Goal: Task Accomplishment & Management: Use online tool/utility

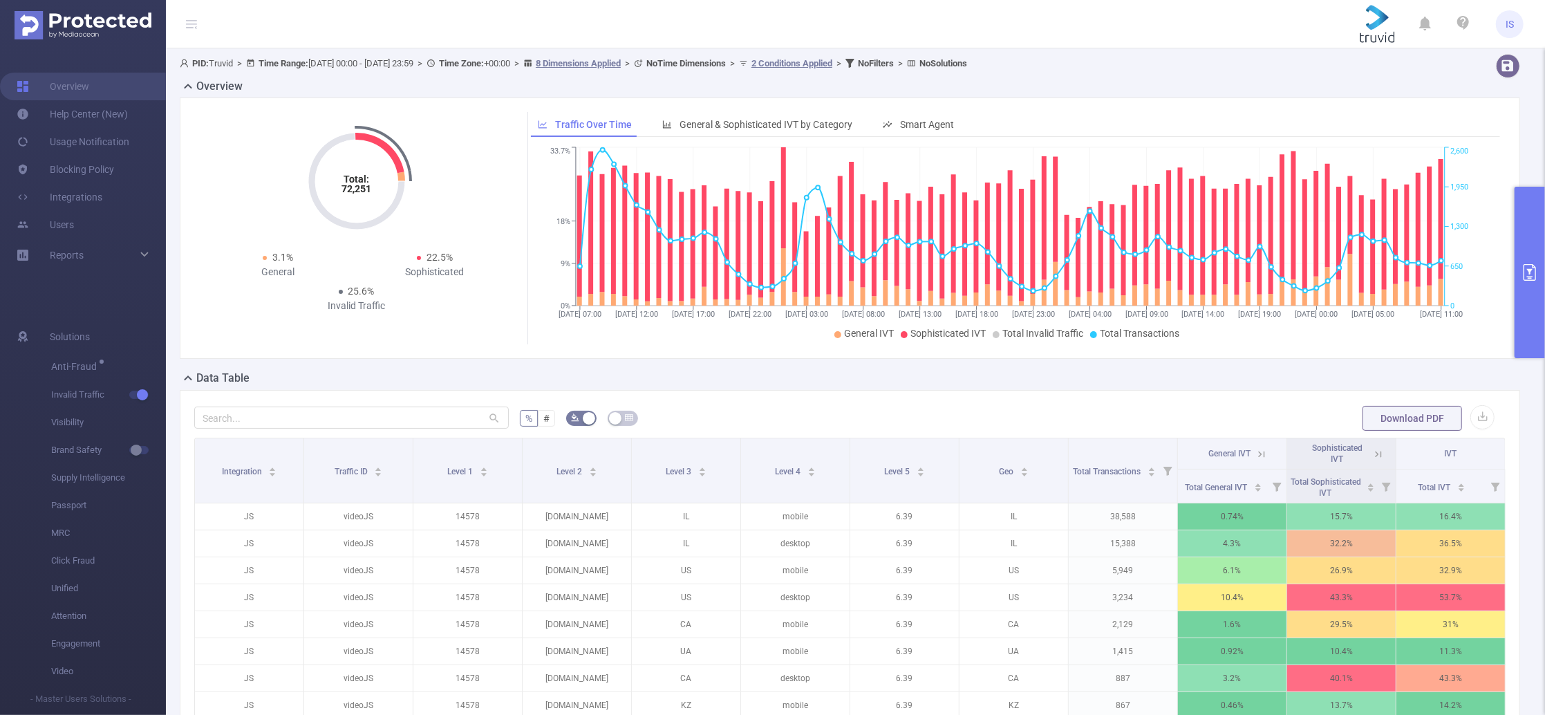
click at [1531, 231] on button "primary" at bounding box center [1529, 272] width 30 height 171
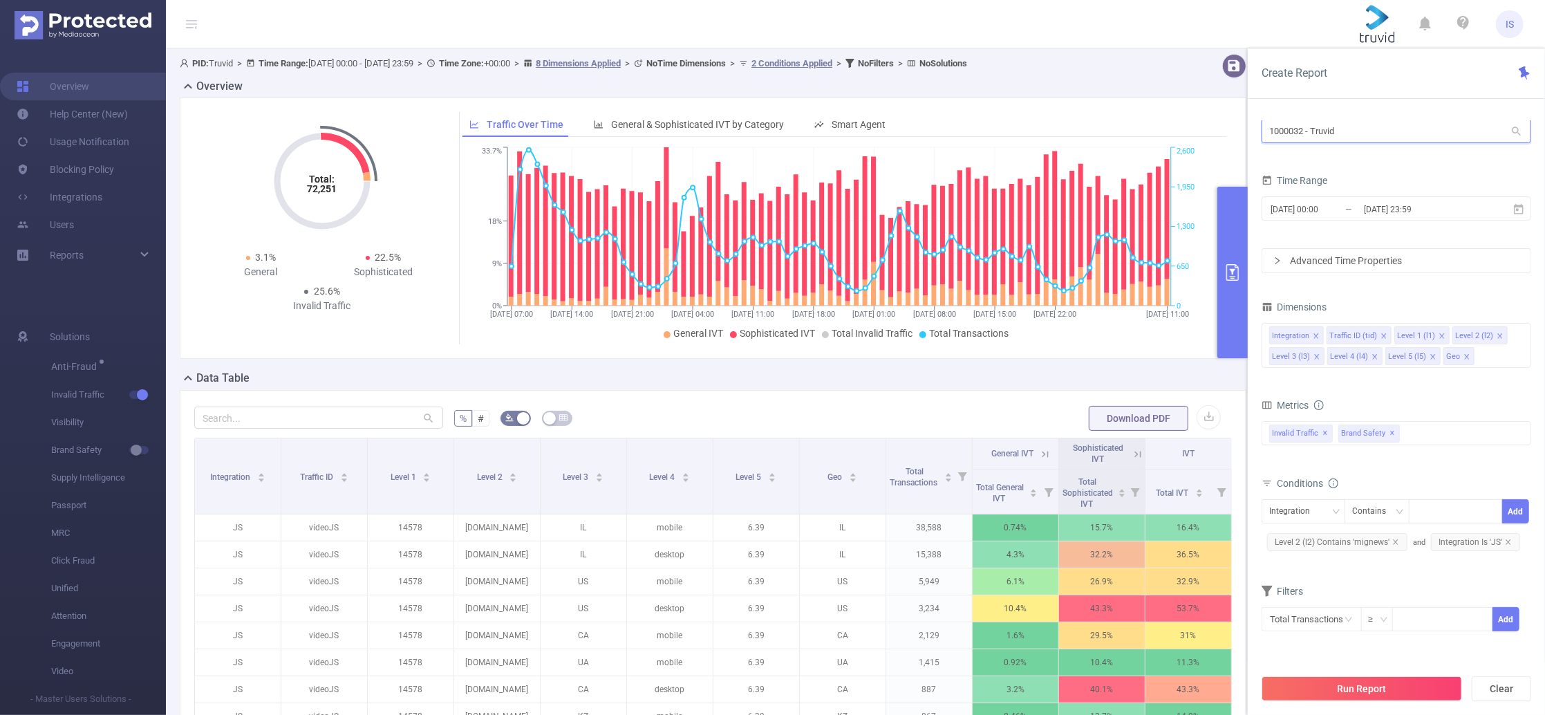
drag, startPoint x: 1316, startPoint y: 133, endPoint x: 1173, endPoint y: 120, distance: 143.6
click at [1173, 120] on section "PID: Truvid > Time Range: 2025-08-31 00:00 - 2025-09-03 23:59 > Time Zone: +00:…" at bounding box center [855, 477] width 1379 height 858
type input "ג"
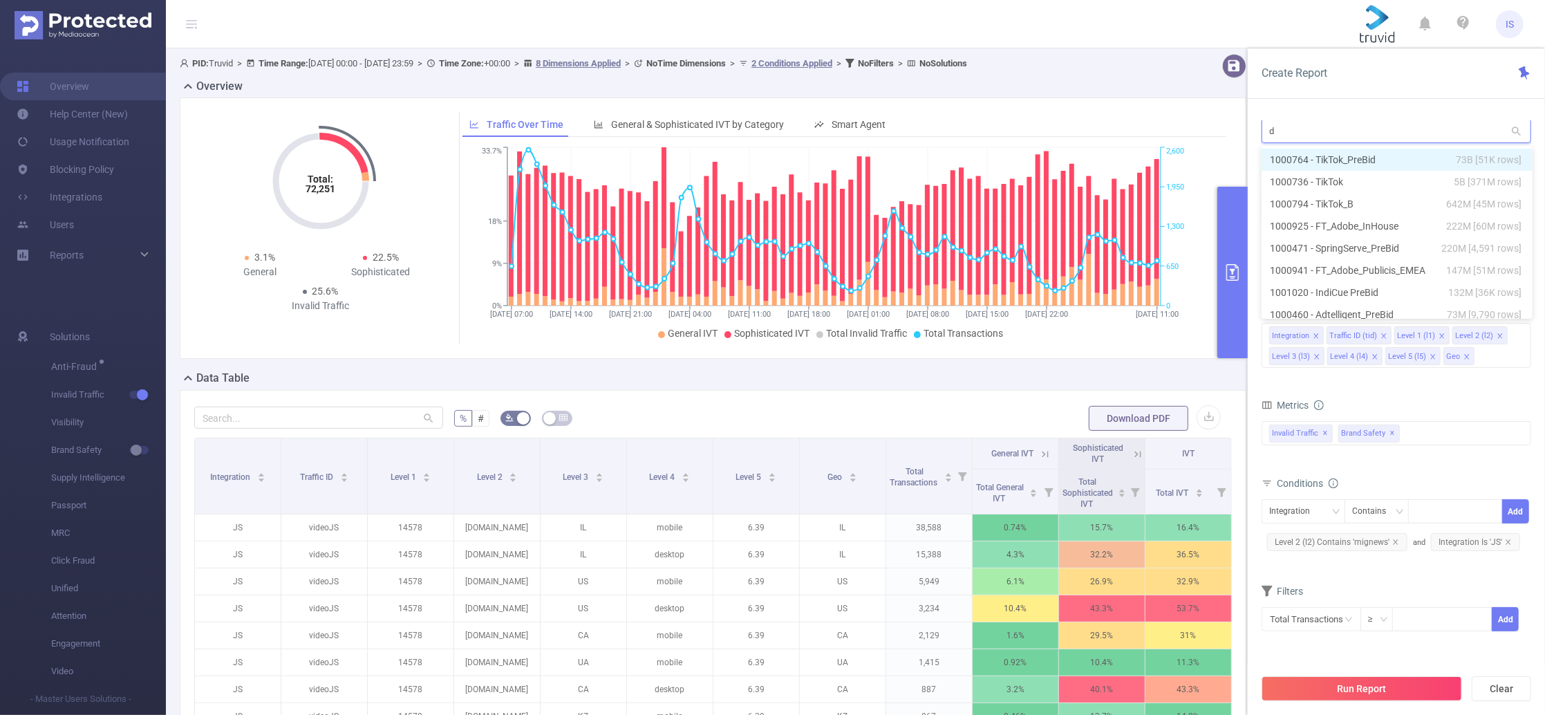
type input "dx"
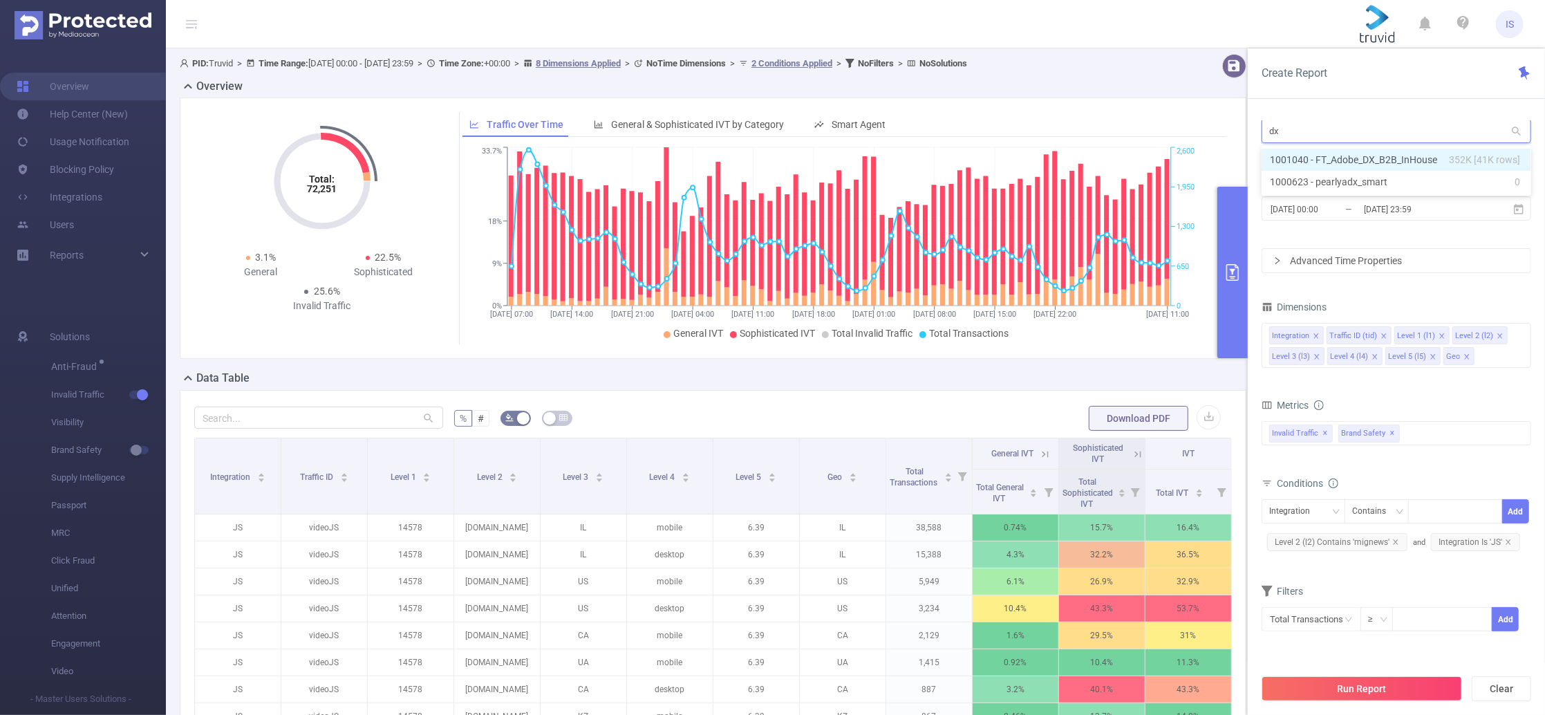
click at [1314, 155] on li "1001040 - FT_Adobe_DX_B2B_InHouse 352K [41K rows]" at bounding box center [1396, 160] width 270 height 22
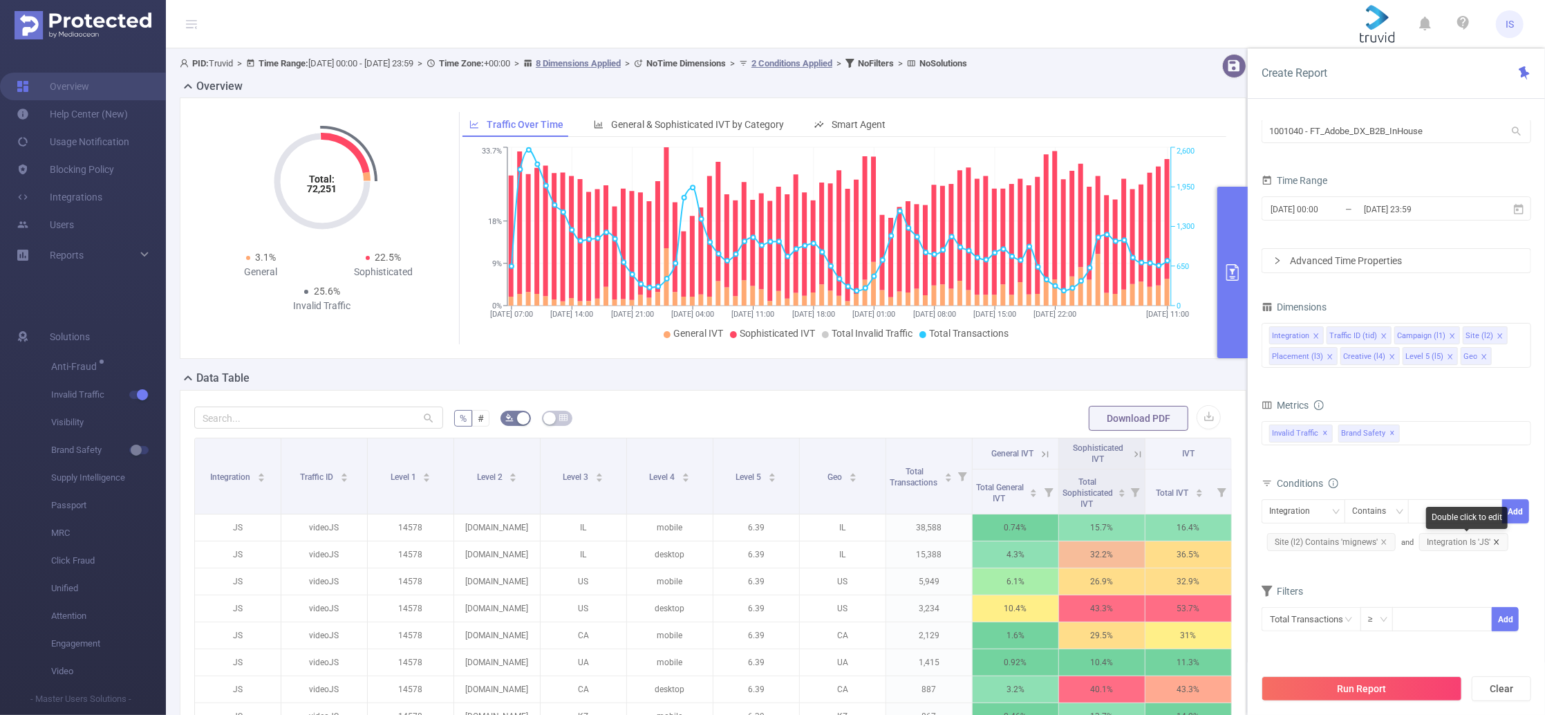
click at [1495, 545] on icon "icon: close" at bounding box center [1496, 541] width 7 height 7
click at [1385, 545] on span "Site (l2) Contains 'mignews'" at bounding box center [1331, 542] width 129 height 18
click at [1380, 542] on icon "icon: close" at bounding box center [1383, 541] width 7 height 7
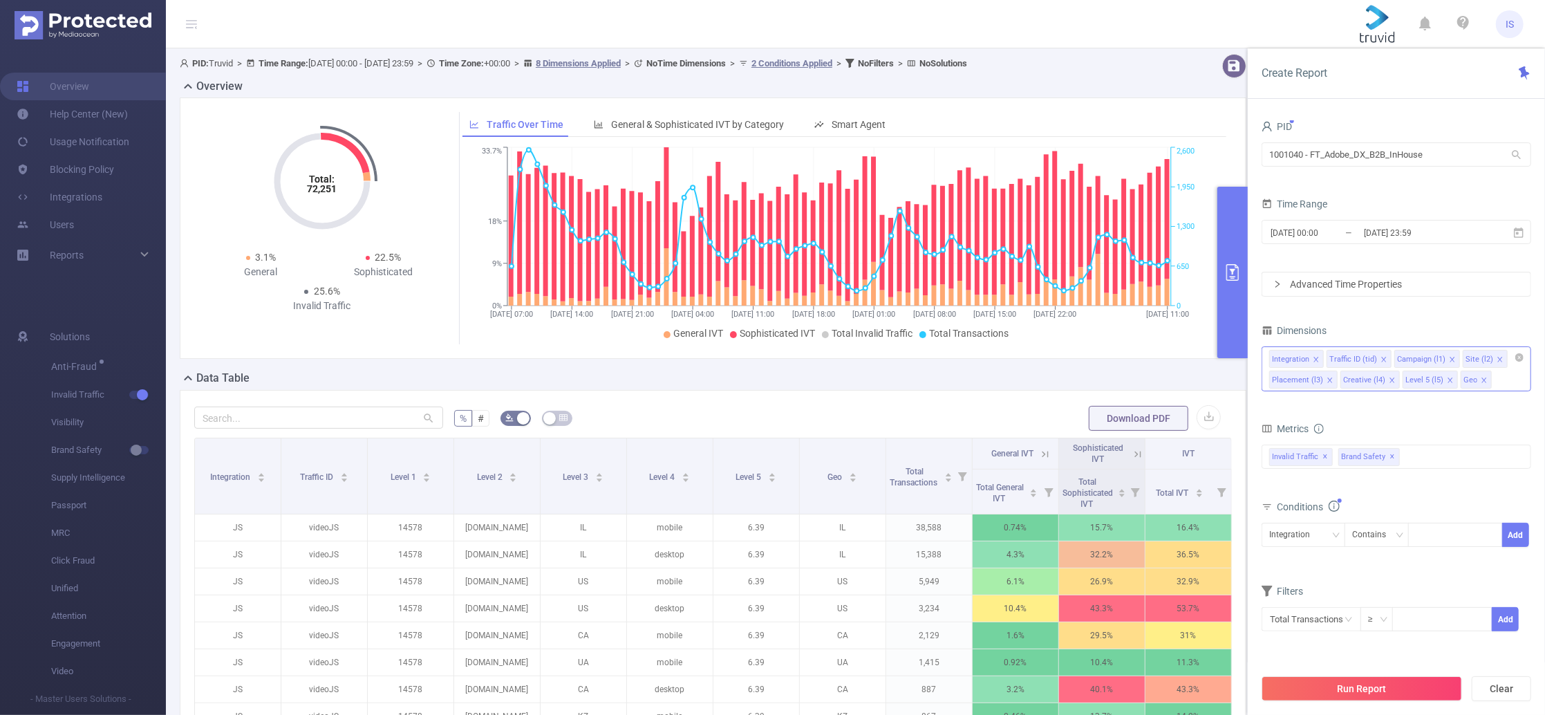
click at [1326, 379] on icon "icon: close" at bounding box center [1329, 380] width 7 height 7
click at [1318, 379] on icon "icon: close" at bounding box center [1320, 380] width 7 height 7
click at [1318, 379] on icon "icon: close" at bounding box center [1316, 380] width 7 height 7
click at [1291, 379] on icon "icon: close" at bounding box center [1292, 379] width 5 height 5
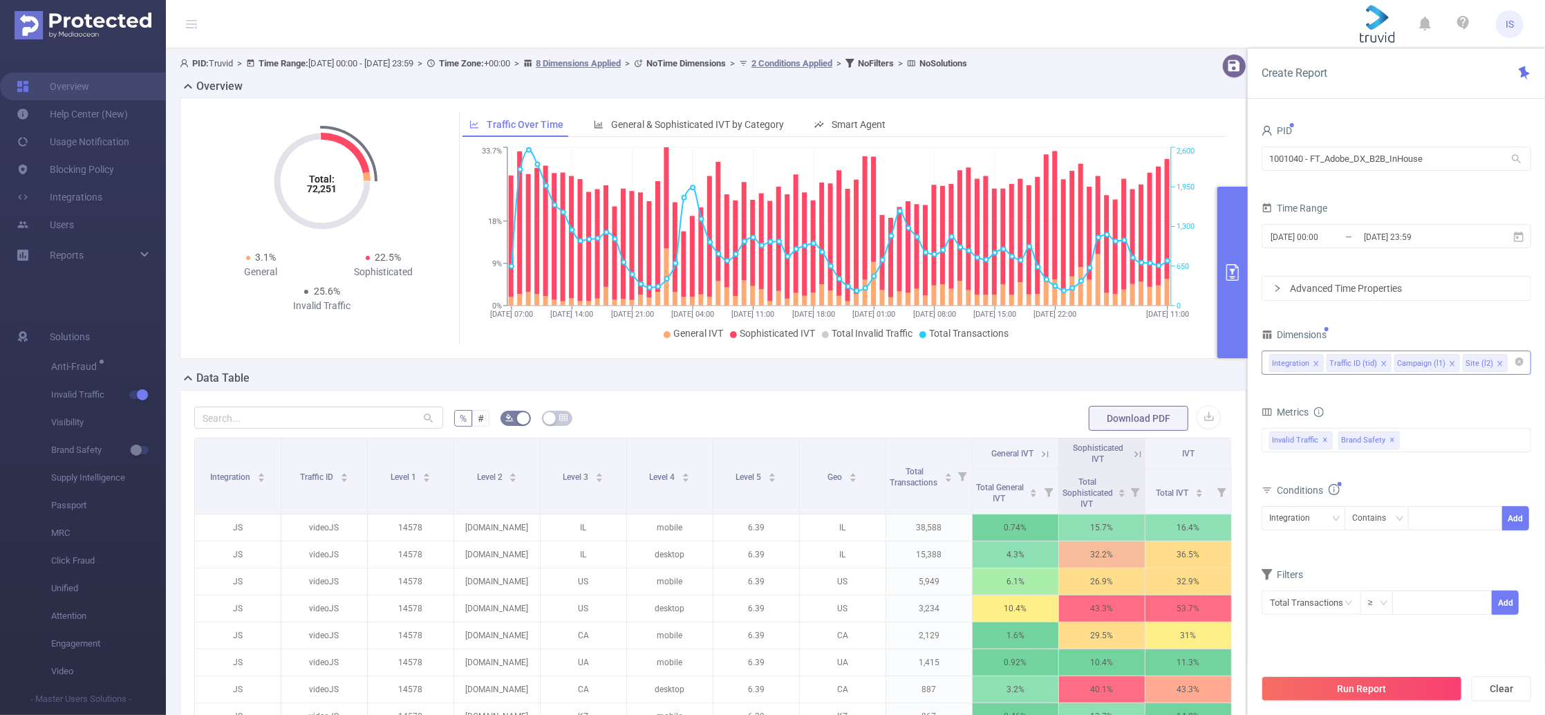
click at [1312, 366] on icon "icon: close" at bounding box center [1315, 363] width 7 height 7
click at [1393, 365] on icon "icon: close" at bounding box center [1394, 363] width 7 height 7
click at [1370, 368] on icon "icon: close" at bounding box center [1373, 364] width 7 height 8
click at [1390, 442] on span "✕" at bounding box center [1393, 440] width 6 height 17
click at [1362, 286] on div "Advanced Time Properties" at bounding box center [1396, 287] width 268 height 23
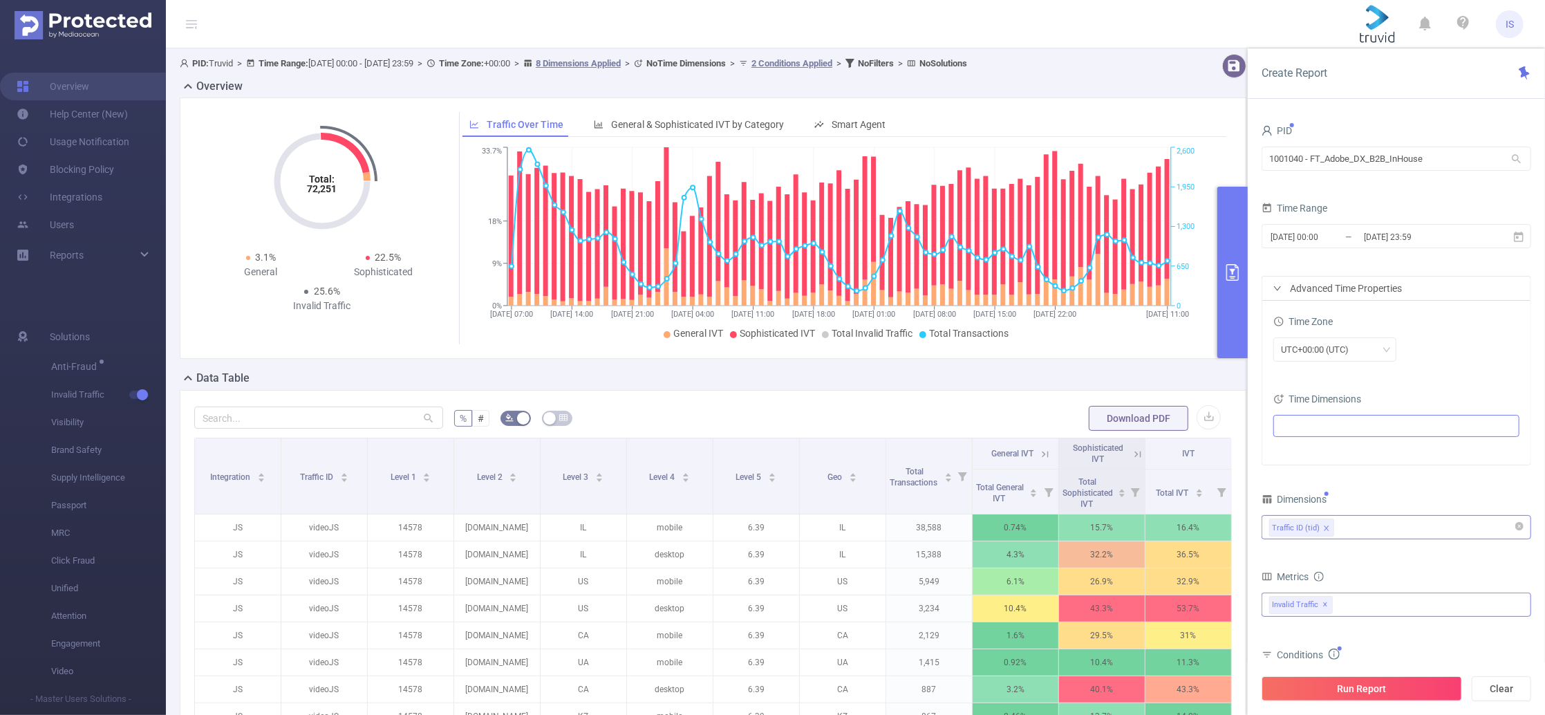
click at [1340, 425] on ul at bounding box center [1390, 425] width 227 height 21
click at [1284, 476] on icon "icon: caret-down" at bounding box center [1284, 475] width 3 height 5
click at [1308, 501] on span at bounding box center [1310, 499] width 11 height 11
click at [1335, 252] on div "2025-08-31 00:00 _ 2025-09-03 23:59" at bounding box center [1396, 237] width 270 height 32
click at [1338, 247] on span "2025-08-31 00:00 _ 2025-09-03 23:59" at bounding box center [1396, 236] width 270 height 24
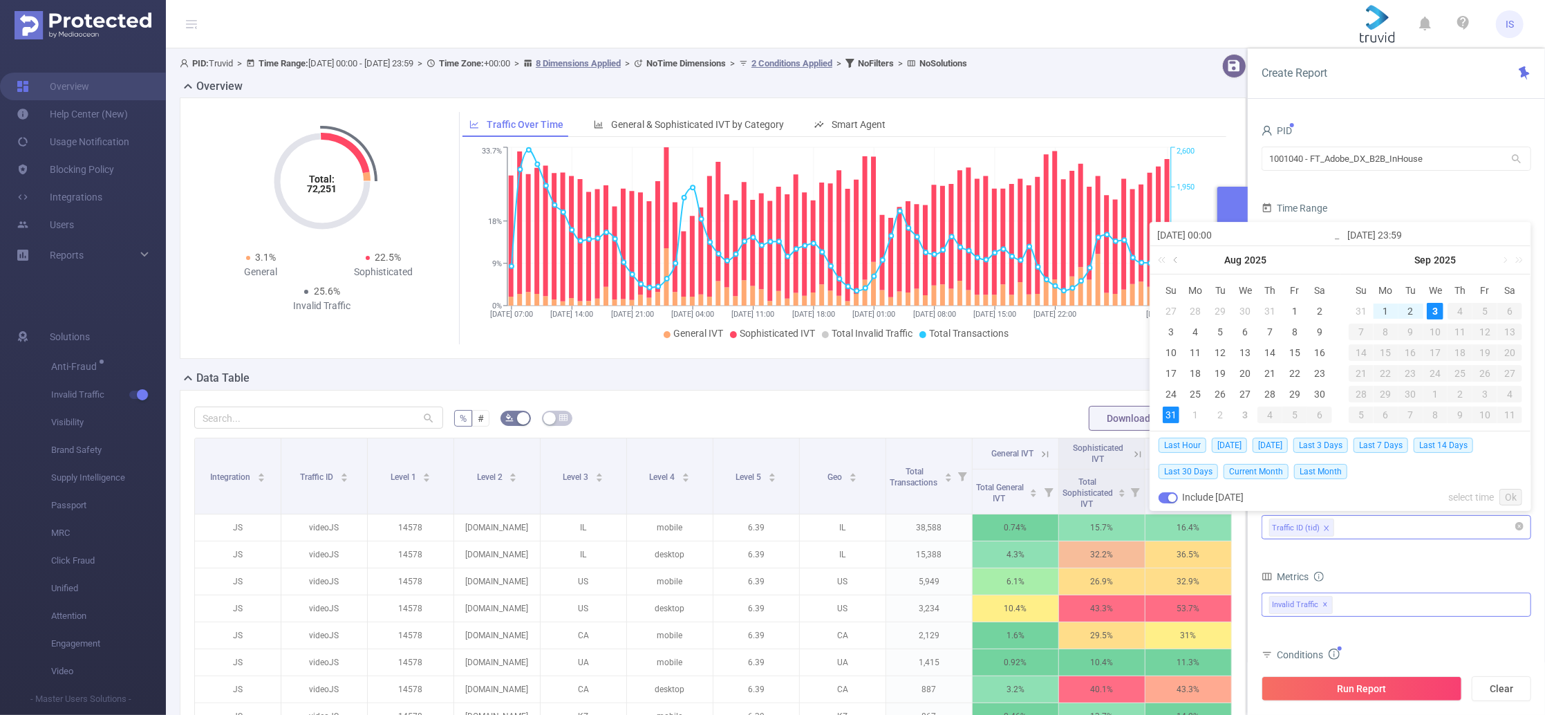
click at [1171, 261] on link at bounding box center [1176, 260] width 12 height 28
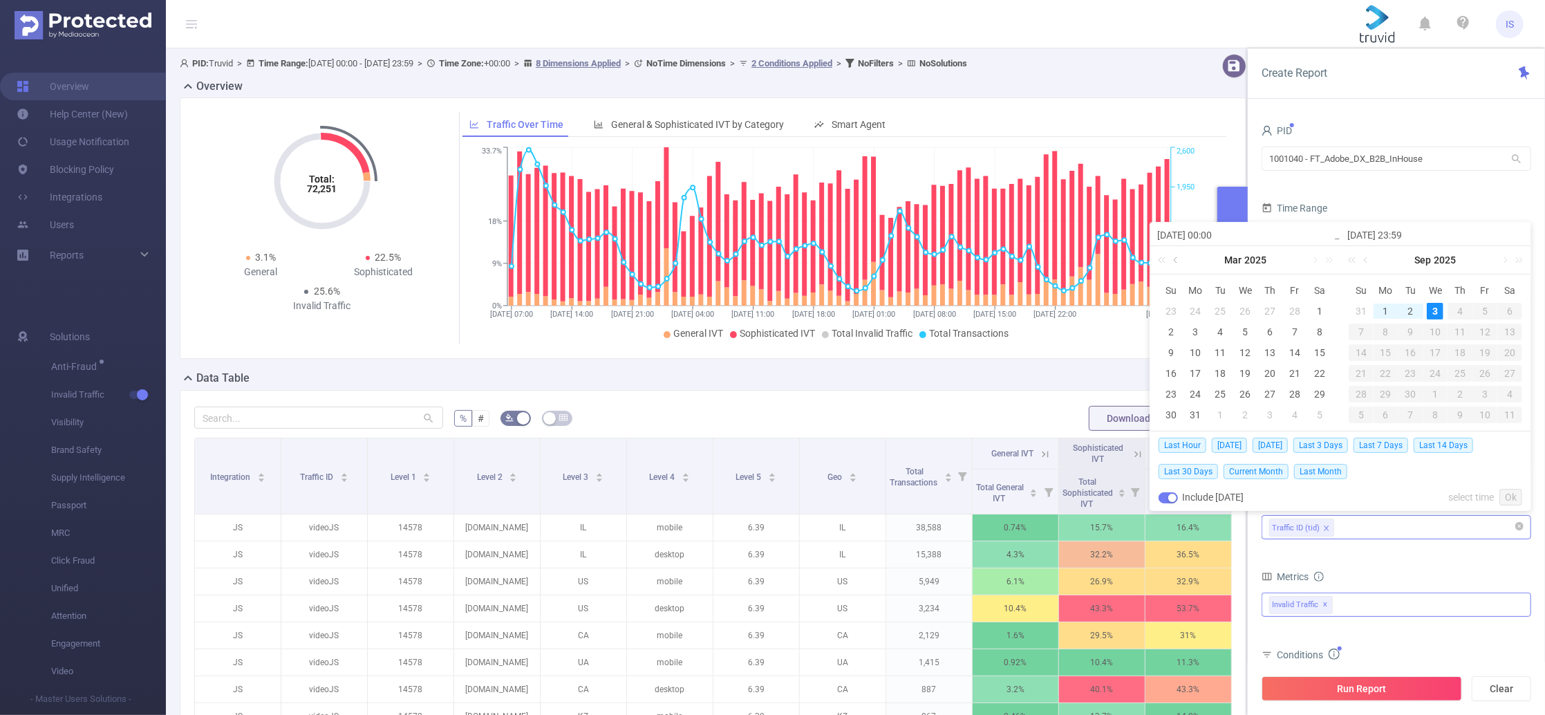
click at [1171, 261] on link at bounding box center [1176, 260] width 12 height 28
click at [1246, 306] on div "1" at bounding box center [1244, 311] width 17 height 17
click at [1368, 260] on link at bounding box center [1366, 260] width 12 height 28
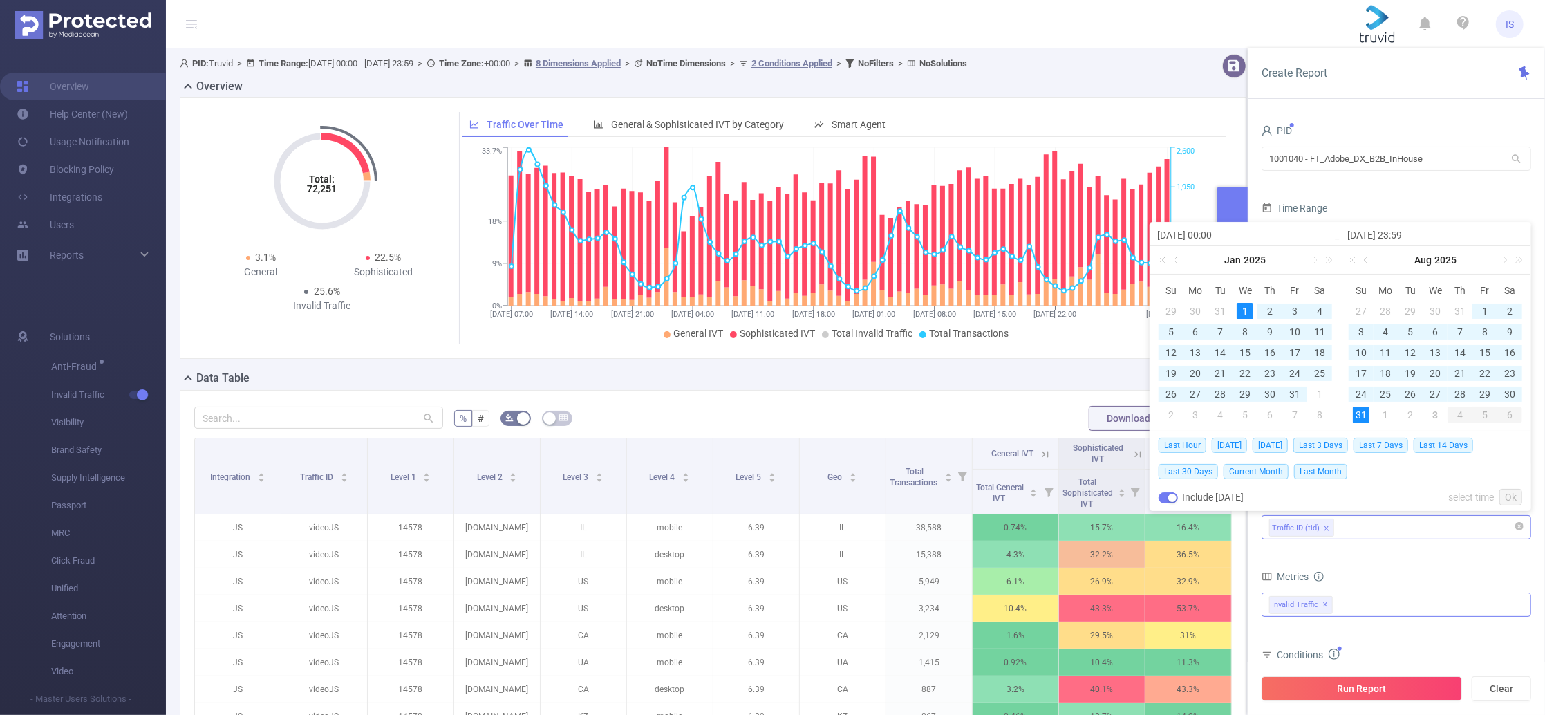
click at [1359, 410] on div "31" at bounding box center [1360, 414] width 17 height 17
type input "2025-01-01 00:00"
type input "[DATE] 23:59"
type input "2025-01-01 00:00"
type input "[DATE] 23:59"
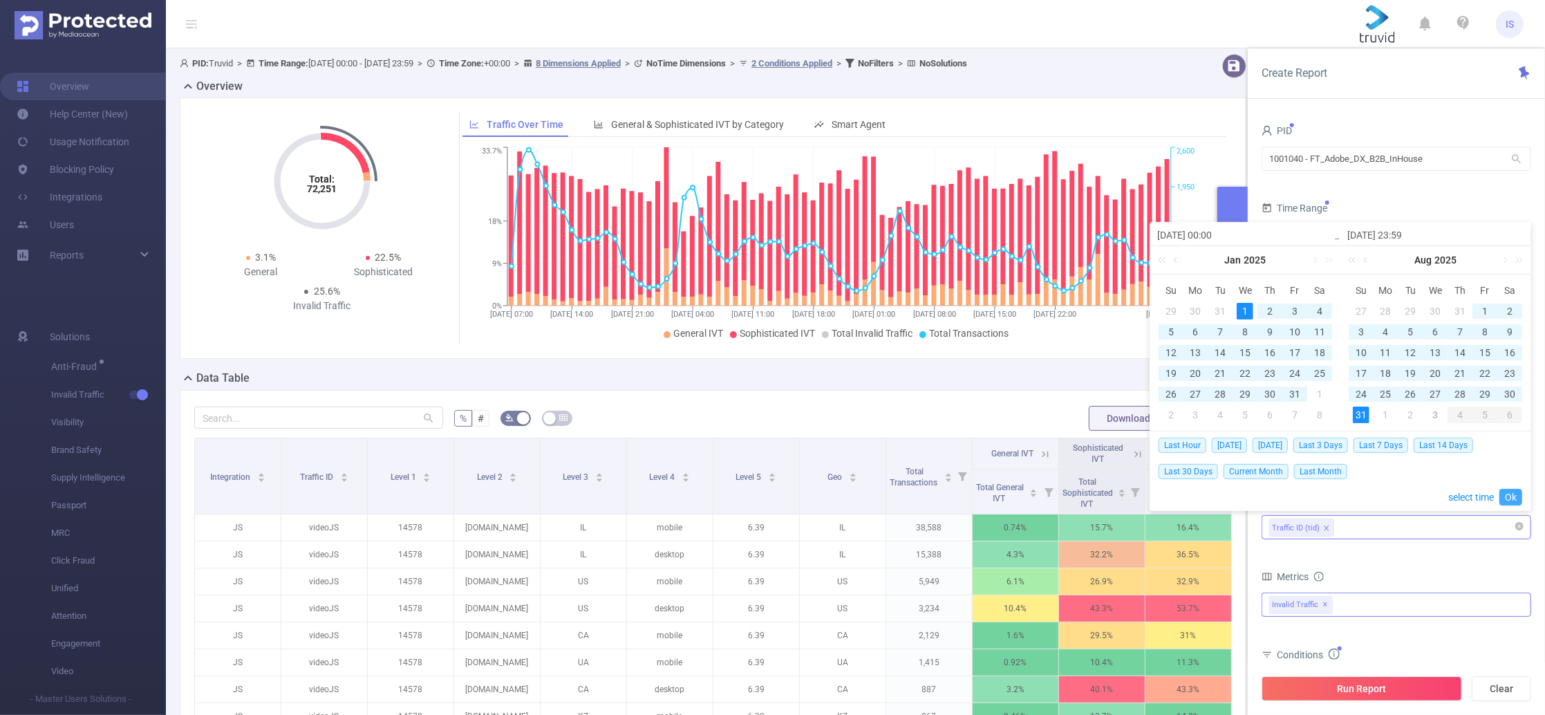
click at [1506, 493] on link "Ok" at bounding box center [1510, 497] width 23 height 17
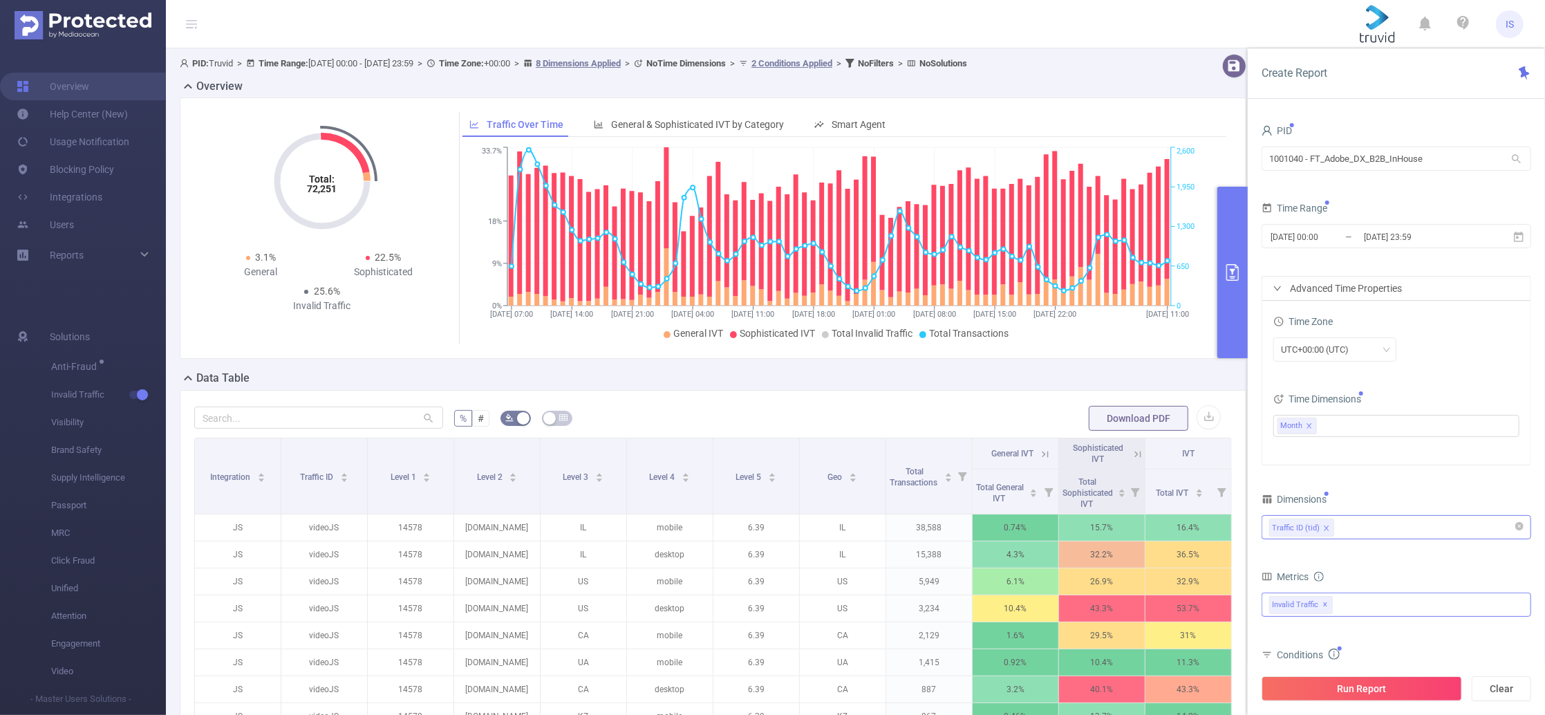
click at [1348, 459] on div "Time Zone UTC+00:00 (UTC) Time Dimensions Month" at bounding box center [1396, 383] width 268 height 164
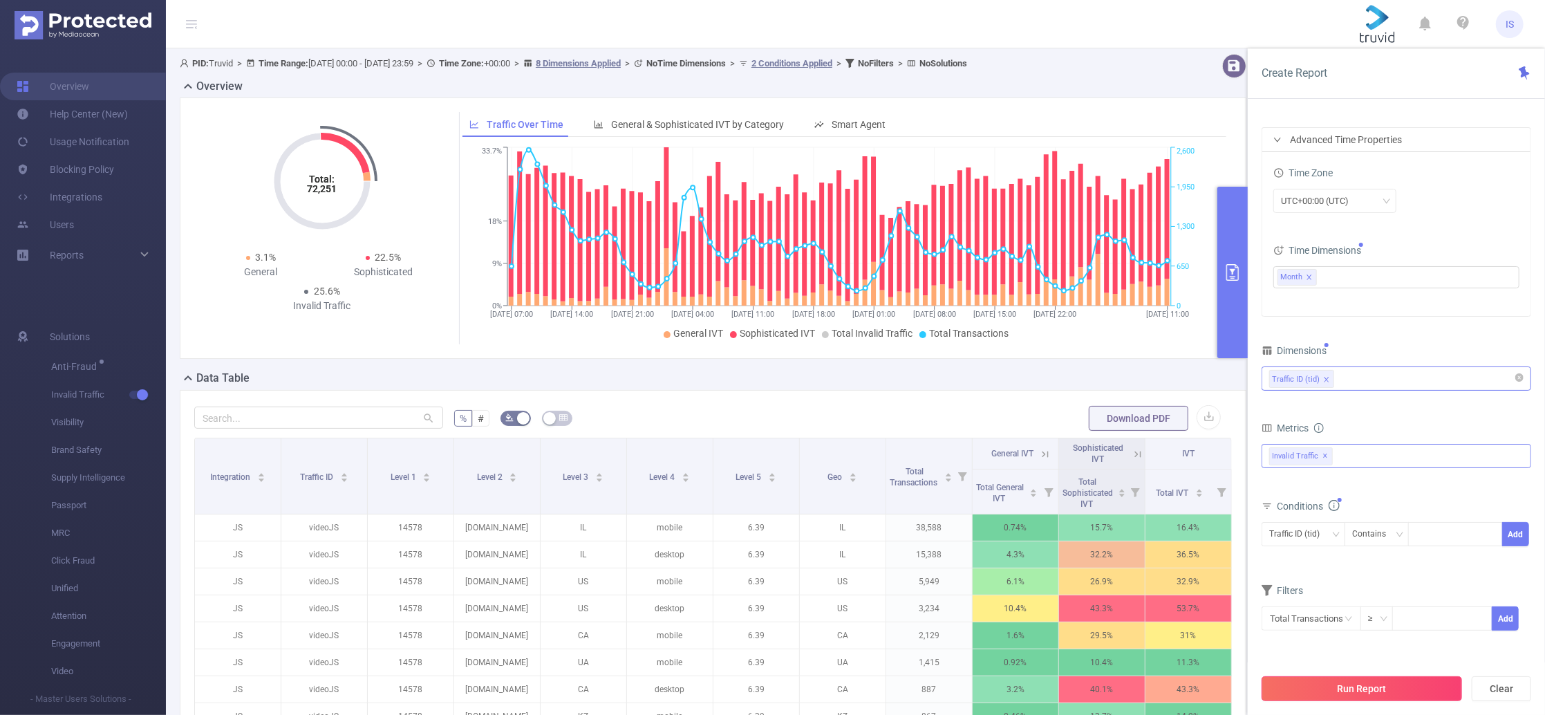
click at [1375, 680] on button "Run Report" at bounding box center [1361, 688] width 200 height 25
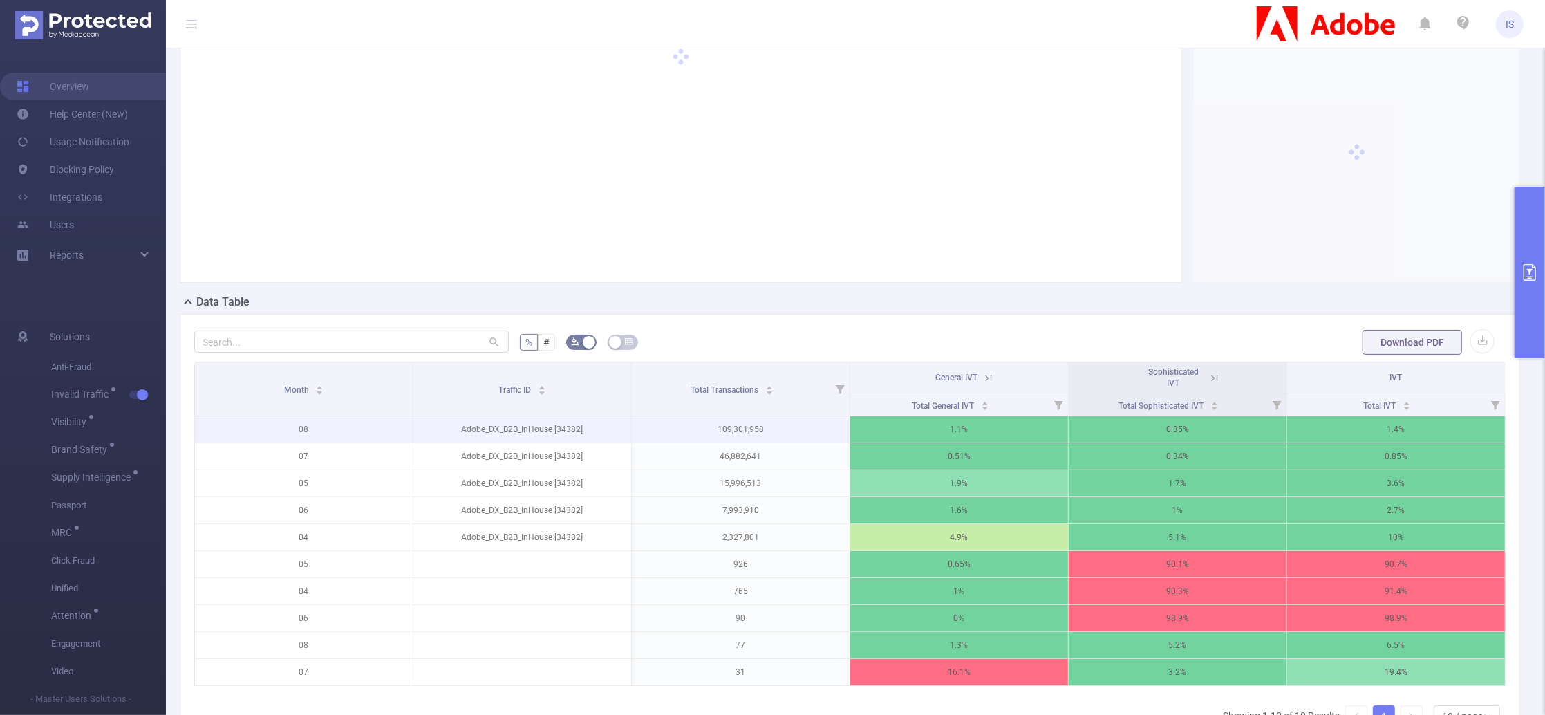
scroll to position [184, 0]
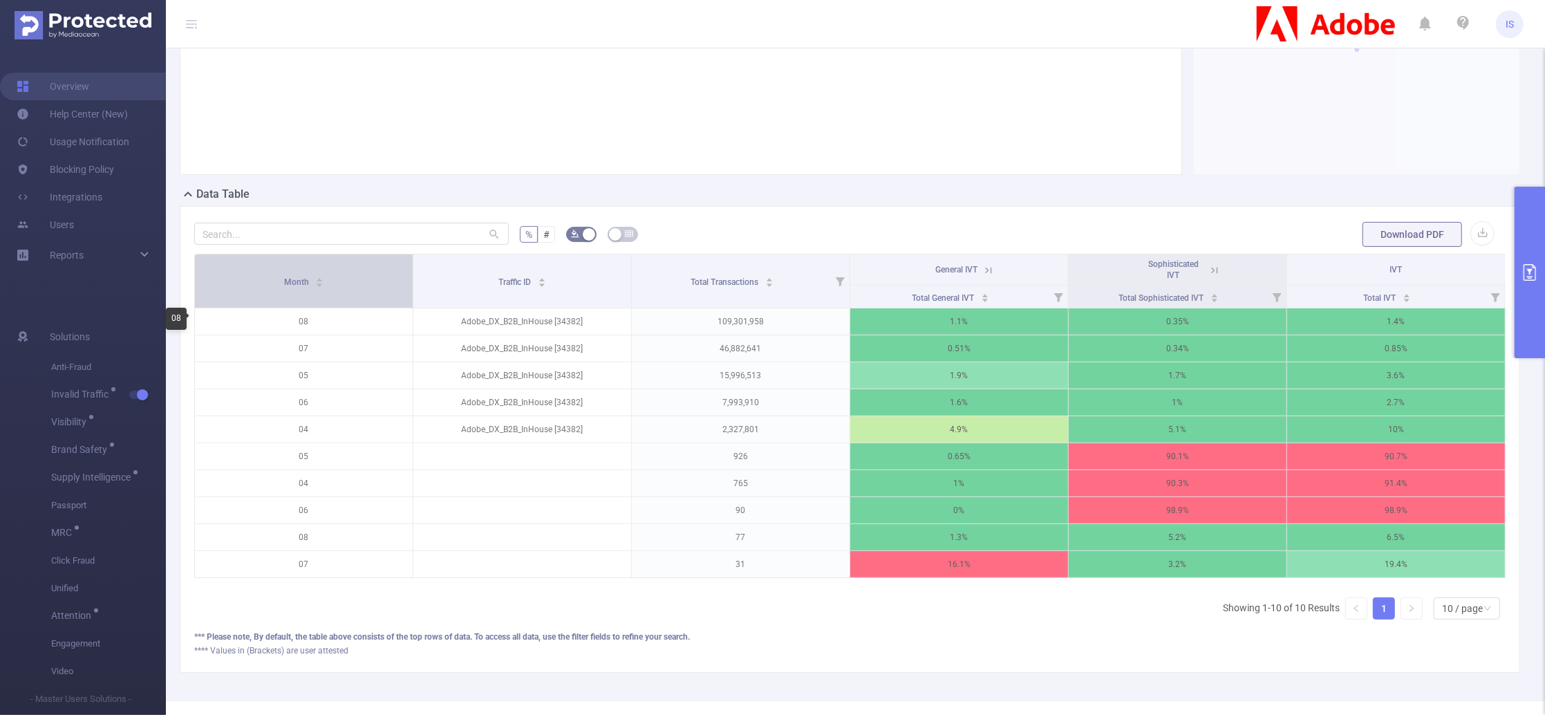
click at [317, 287] on div "Month" at bounding box center [304, 281] width 40 height 14
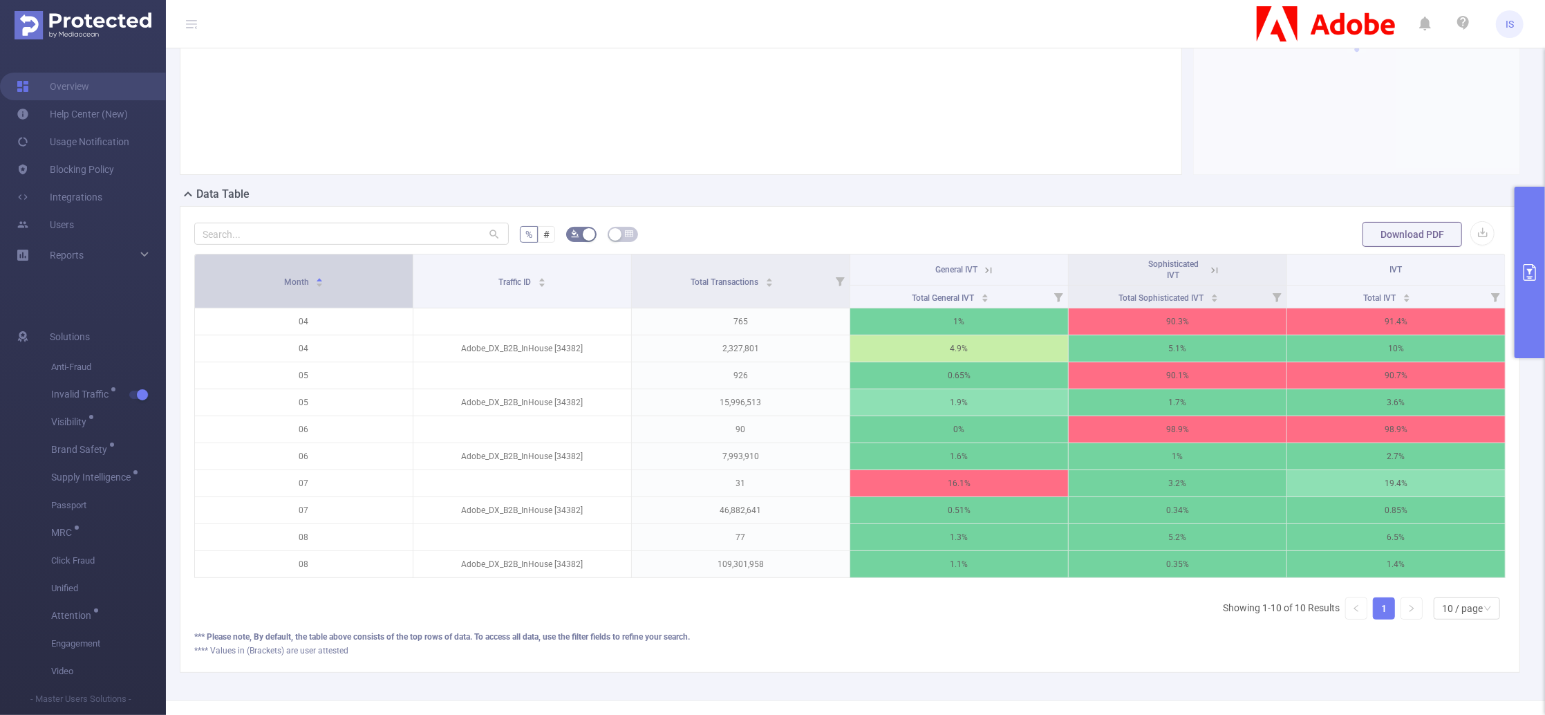
click at [324, 287] on div "Month" at bounding box center [304, 281] width 40 height 14
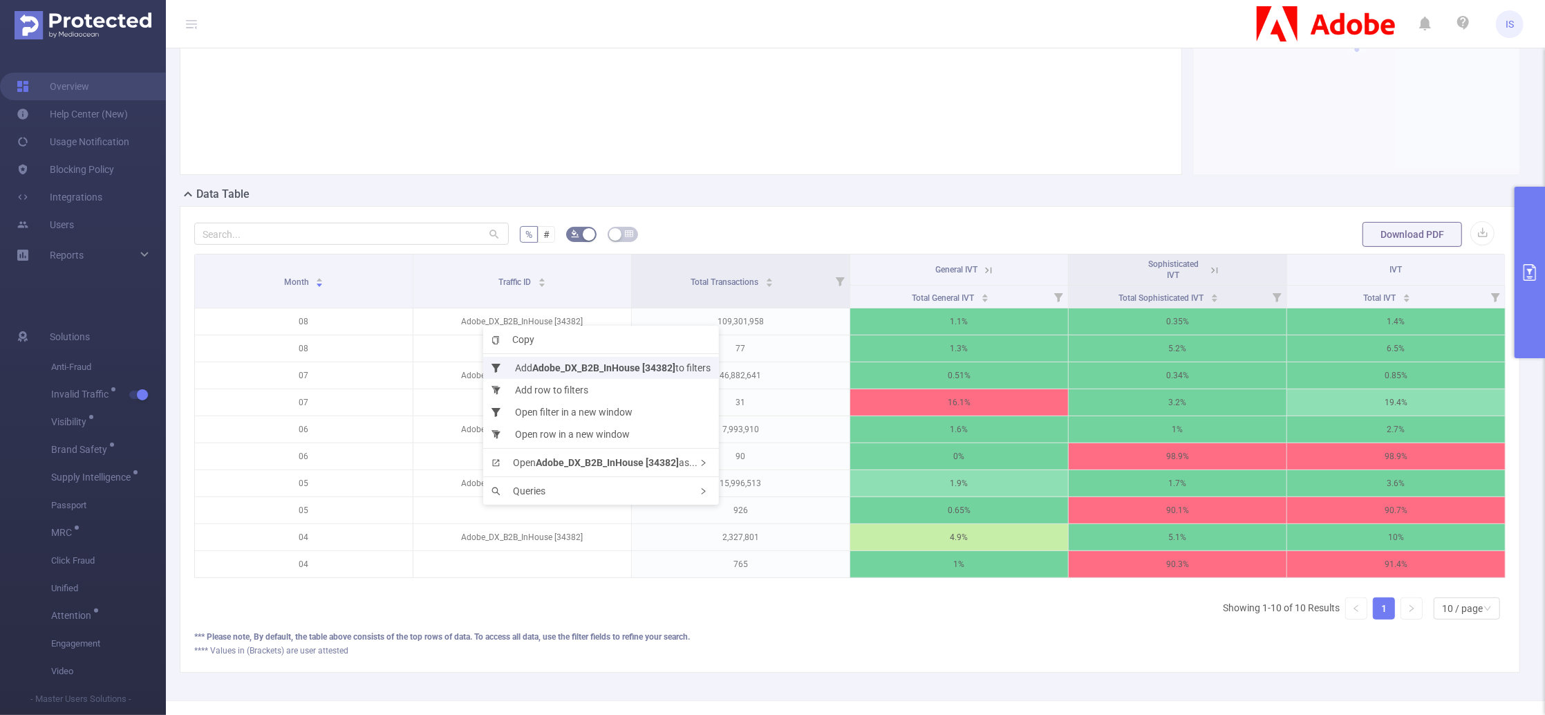
click at [534, 363] on b "Adobe_DX_B2B_InHouse [34382]" at bounding box center [603, 367] width 143 height 11
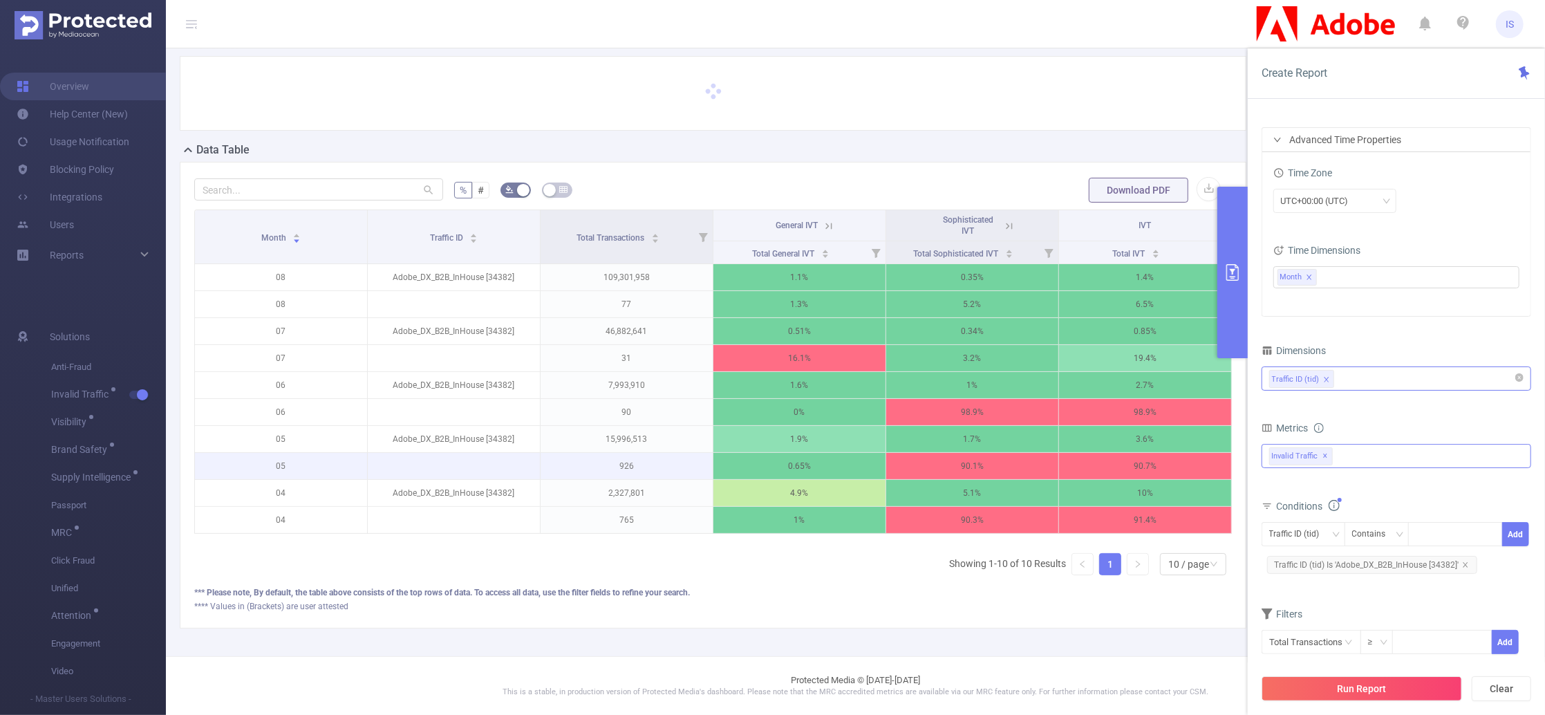
scroll to position [0, 0]
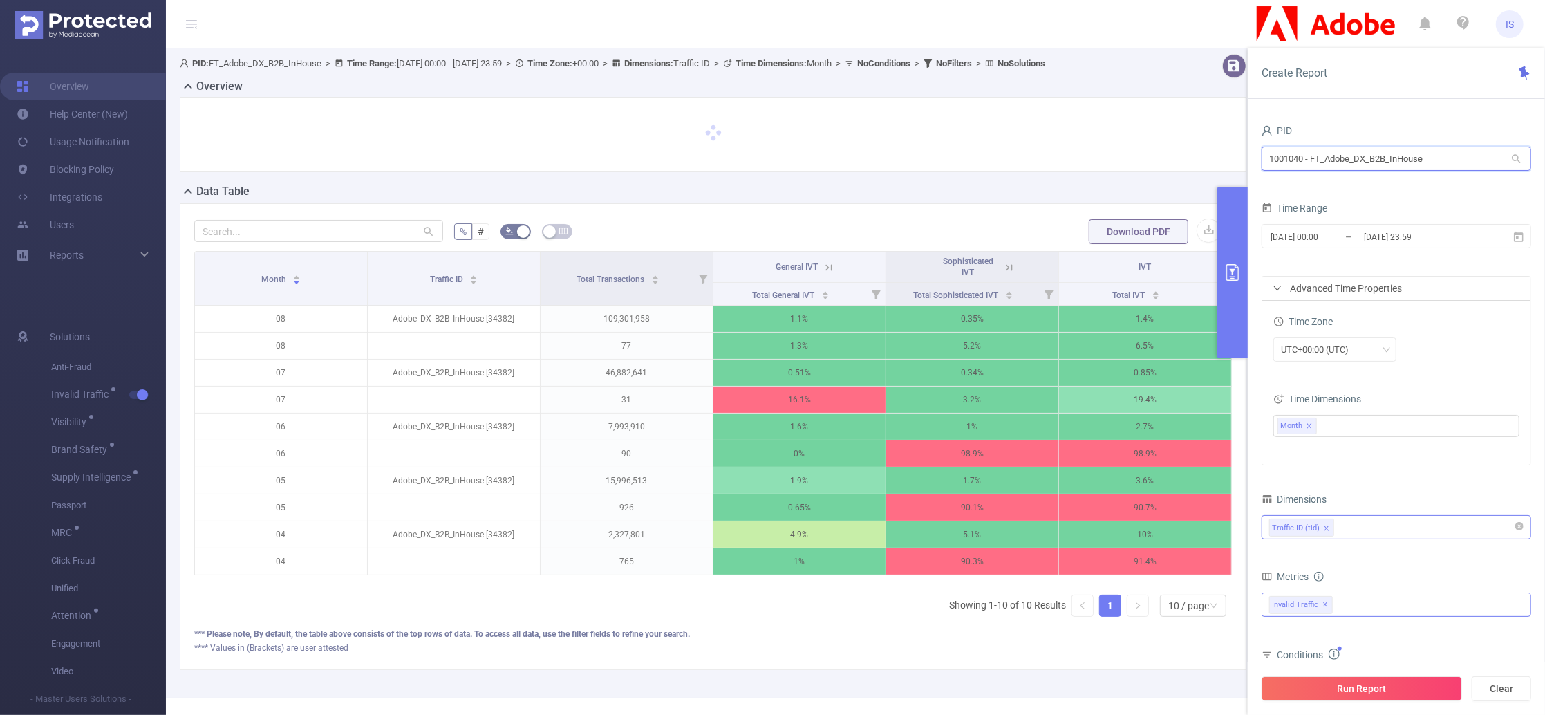
drag, startPoint x: 1303, startPoint y: 164, endPoint x: 1262, endPoint y: 161, distance: 41.6
click at [1262, 161] on input "1001040 - FT_Adobe_DX_B2B_InHouse" at bounding box center [1396, 159] width 270 height 24
